Goal: Information Seeking & Learning: Find contact information

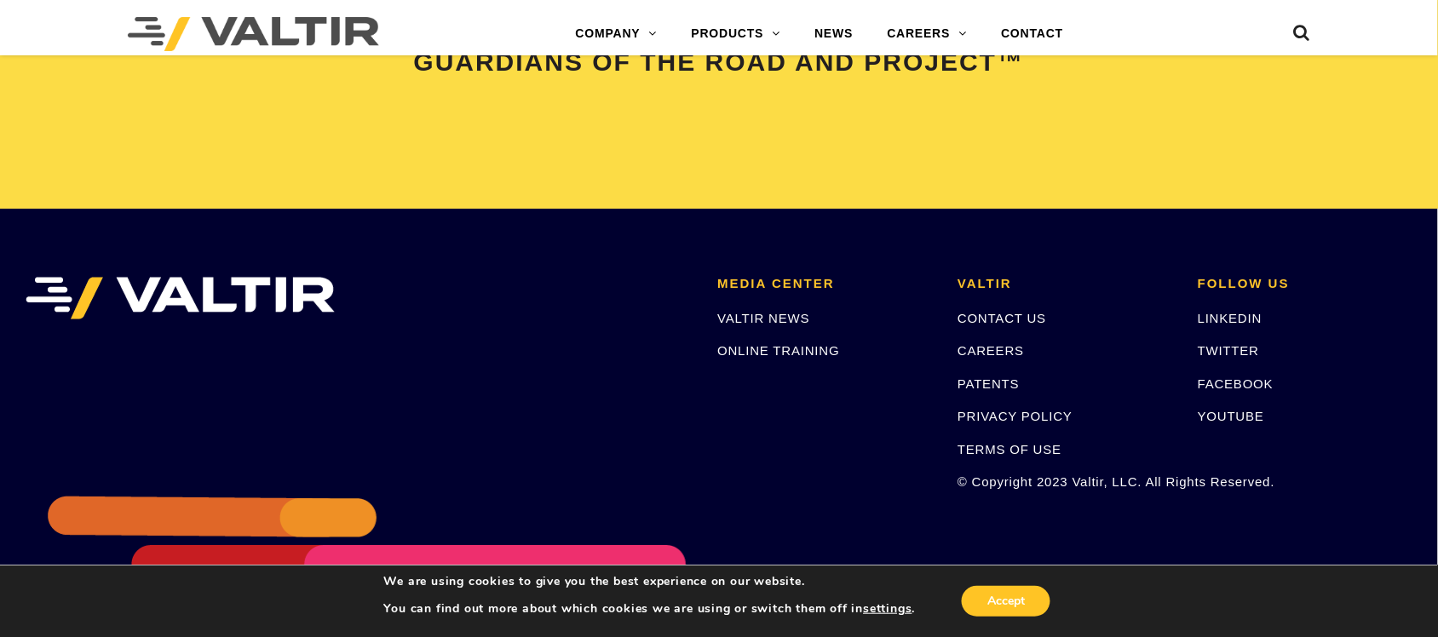
scroll to position [3597, 0]
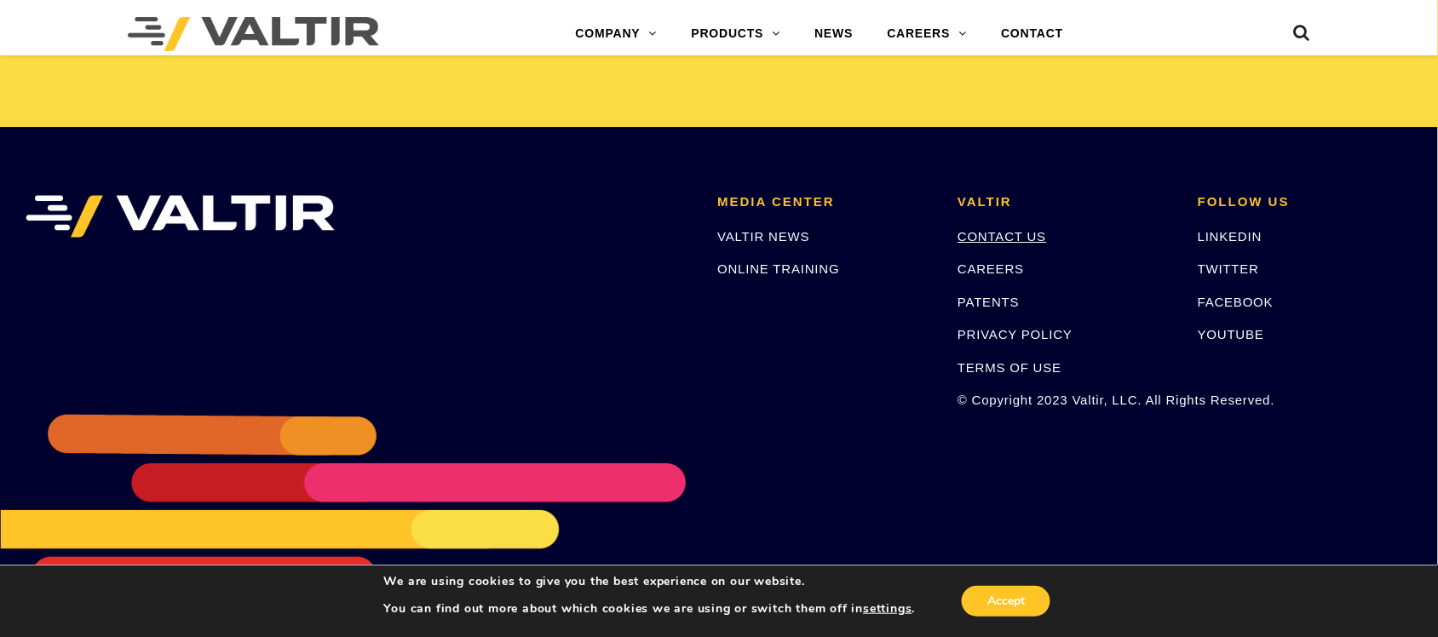
click at [1001, 235] on link "CONTACT US" at bounding box center [1002, 236] width 89 height 14
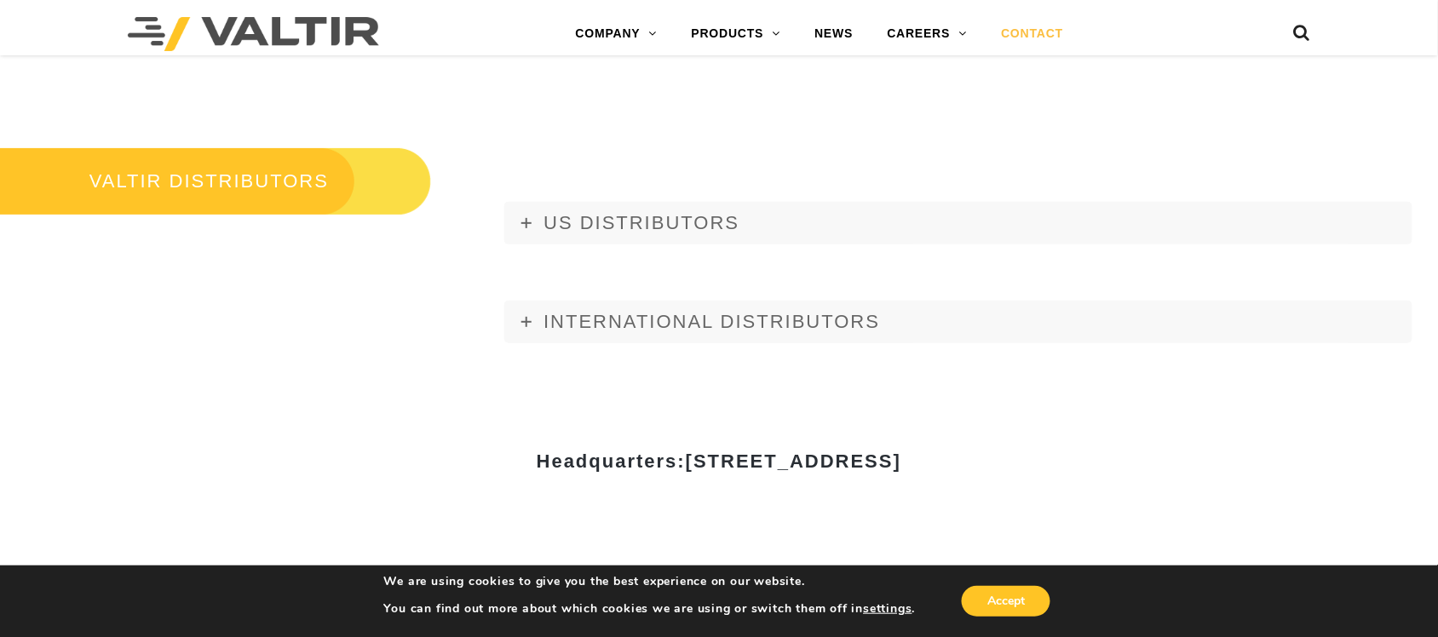
scroll to position [2024, 0]
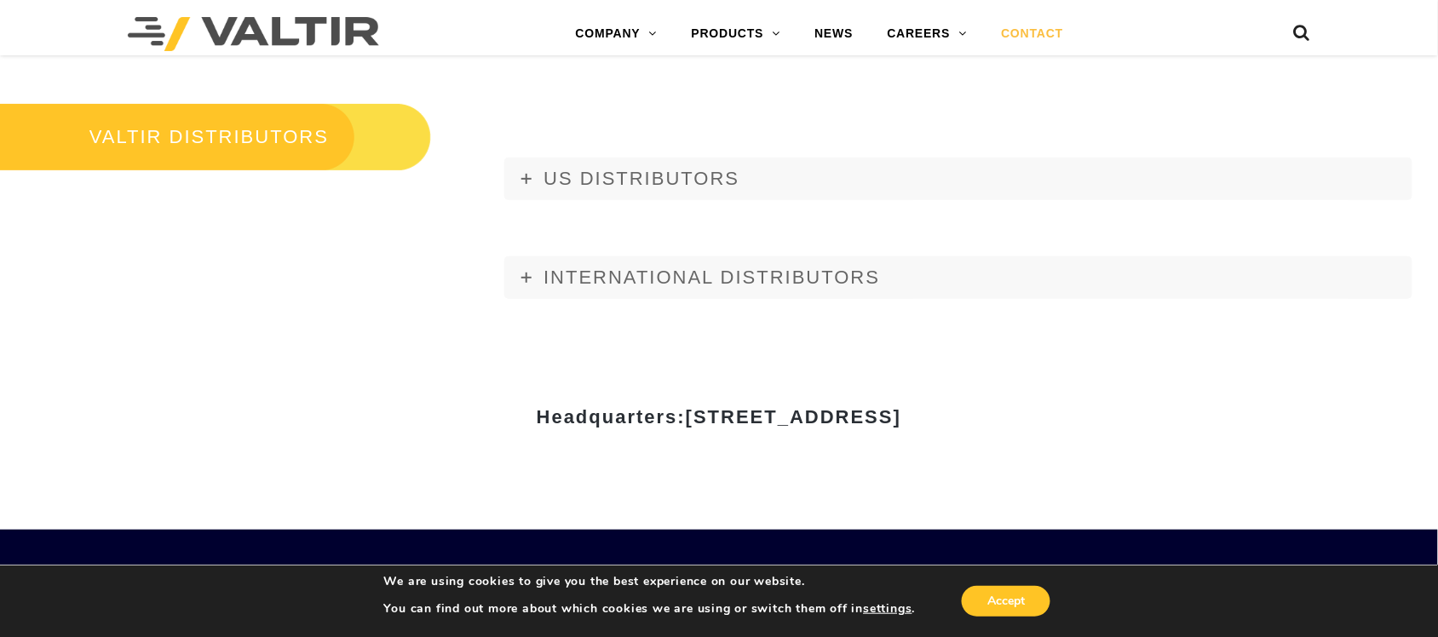
drag, startPoint x: 365, startPoint y: 413, endPoint x: 1134, endPoint y: 422, distance: 769.4
click at [1134, 422] on h3 "Headquarters: [STREET_ADDRESS]" at bounding box center [719, 417] width 997 height 20
copy strong "Headquarters: [STREET_ADDRESS]"
click at [896, 435] on div "Headquarters: [STREET_ADDRESS]" at bounding box center [719, 423] width 1022 height 59
drag, startPoint x: 760, startPoint y: 412, endPoint x: 1085, endPoint y: 420, distance: 324.7
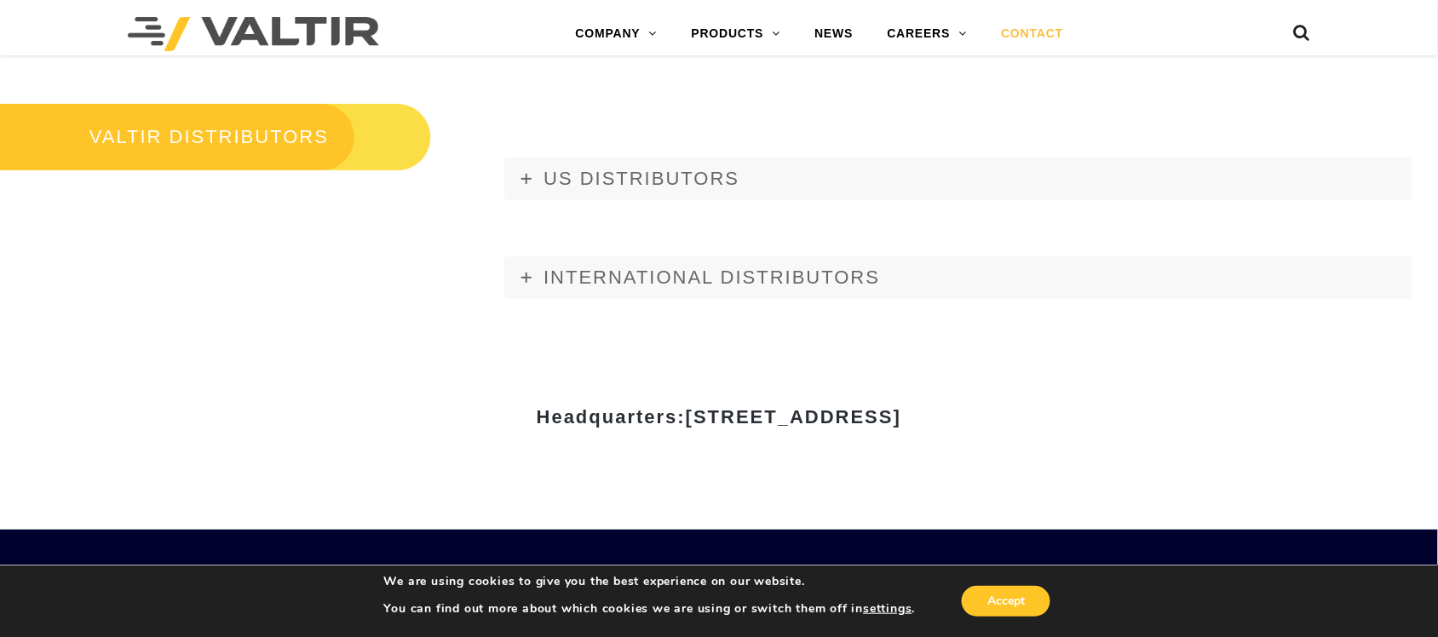
click at [1085, 420] on h3 "Headquarters: [STREET_ADDRESS]" at bounding box center [719, 417] width 997 height 20
copy span "[GEOGRAPHIC_DATA]"
